Goal: Information Seeking & Learning: Learn about a topic

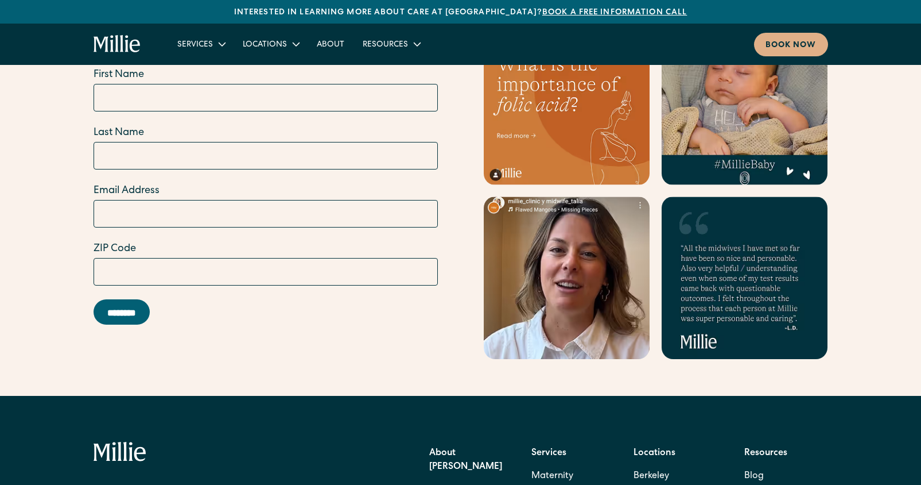
scroll to position [5101, 0]
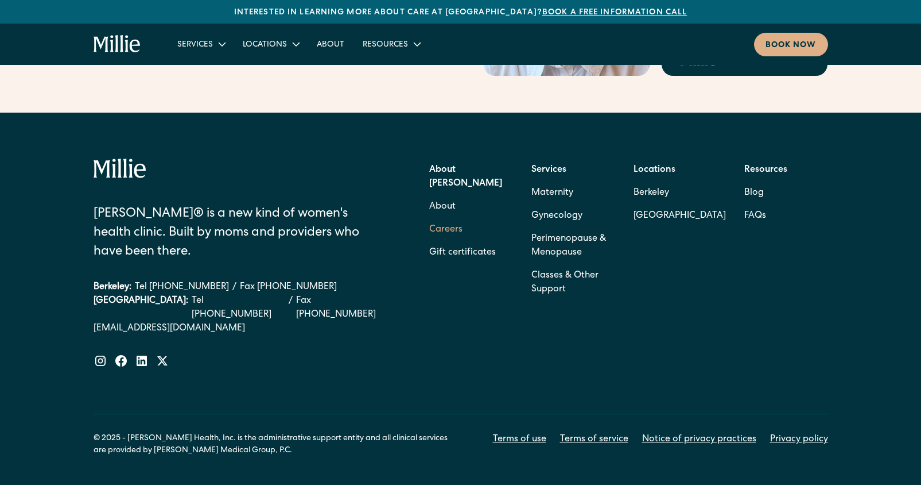
click at [449, 218] on link "Careers" at bounding box center [445, 229] width 33 height 23
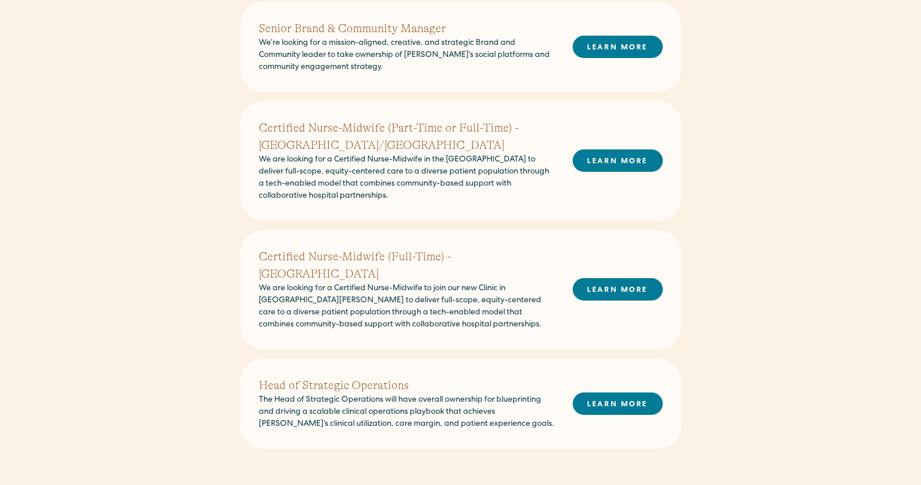
scroll to position [391, 0]
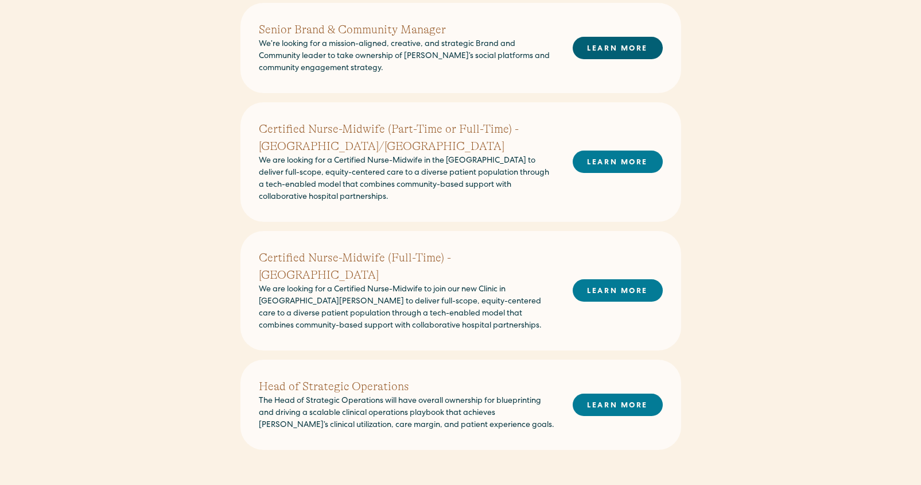
click at [596, 43] on link "LEARN MORE" at bounding box center [618, 48] width 90 height 22
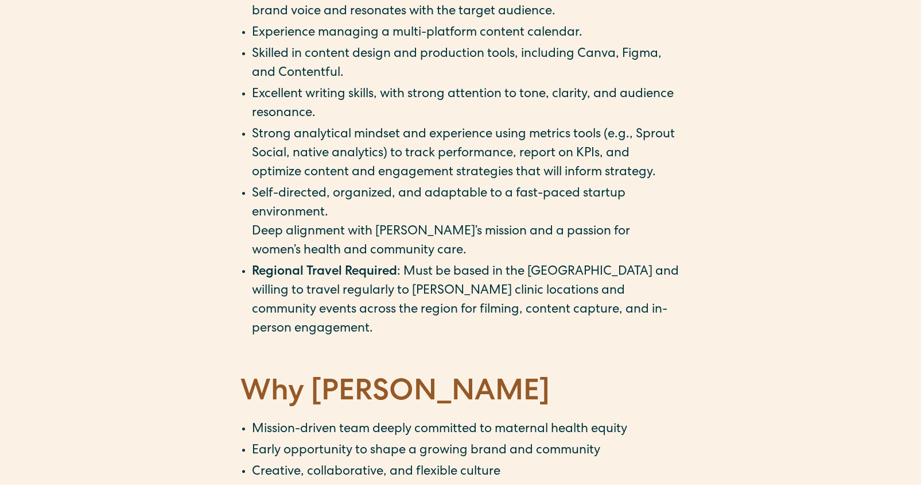
scroll to position [1256, 0]
